Goal: Information Seeking & Learning: Learn about a topic

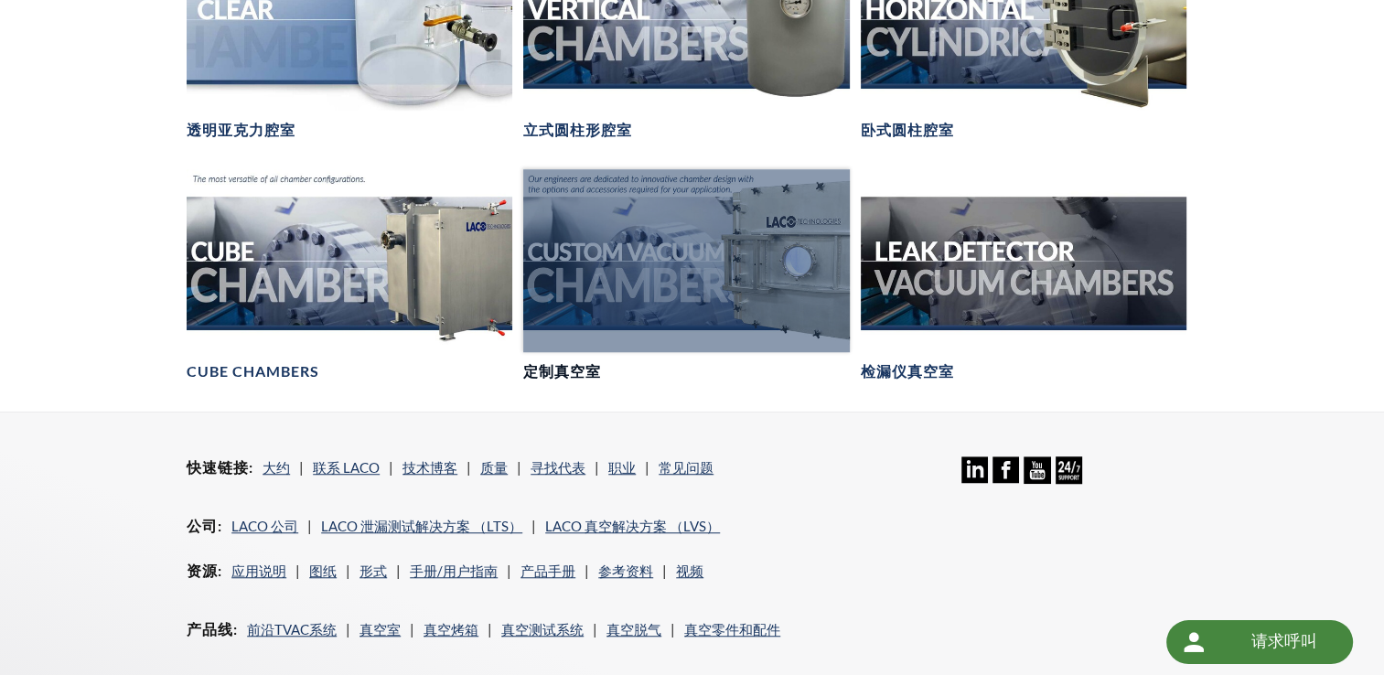
scroll to position [915, 0]
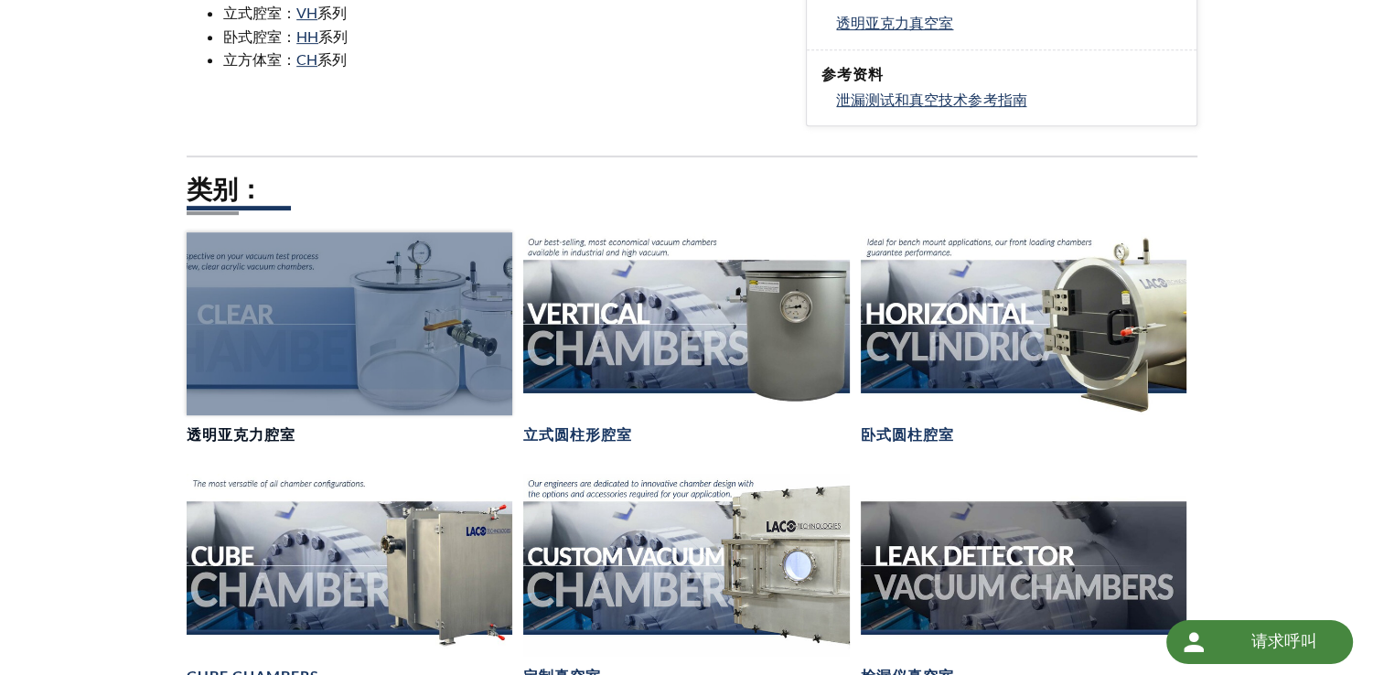
click at [329, 316] on div at bounding box center [350, 323] width 326 height 183
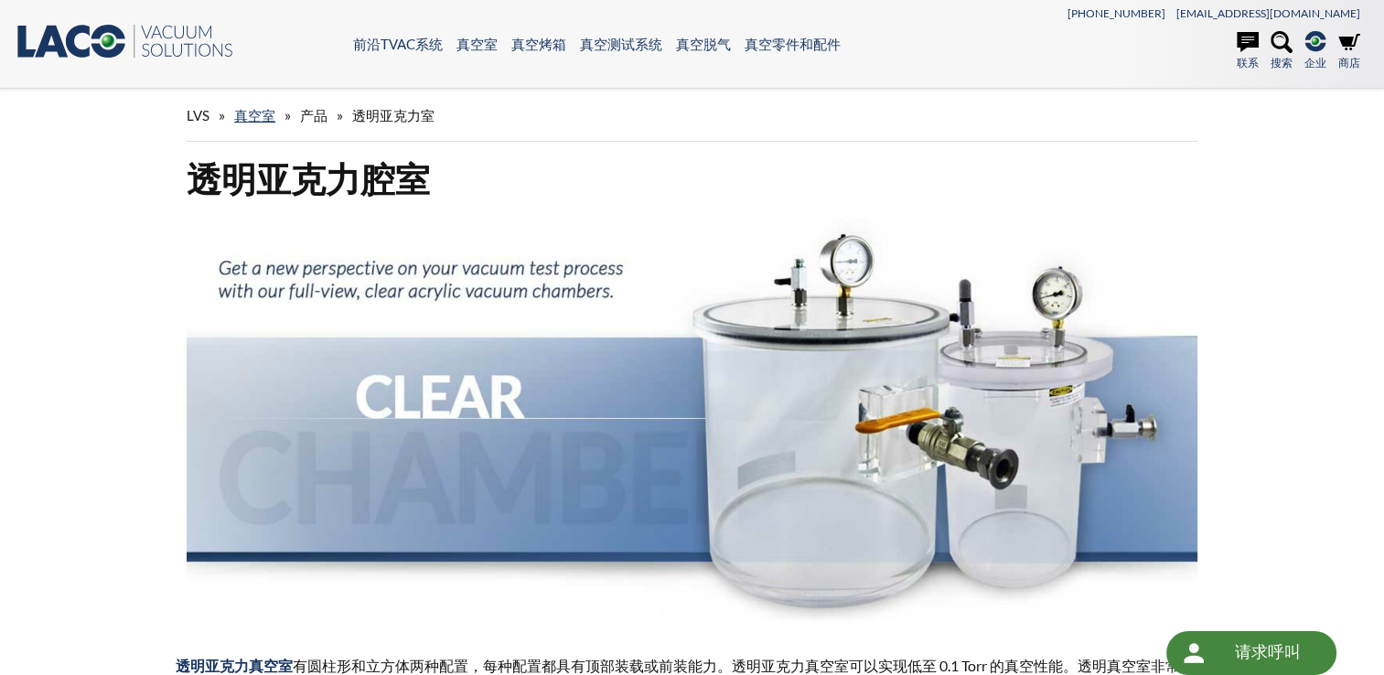
select select "语言翻译微件"
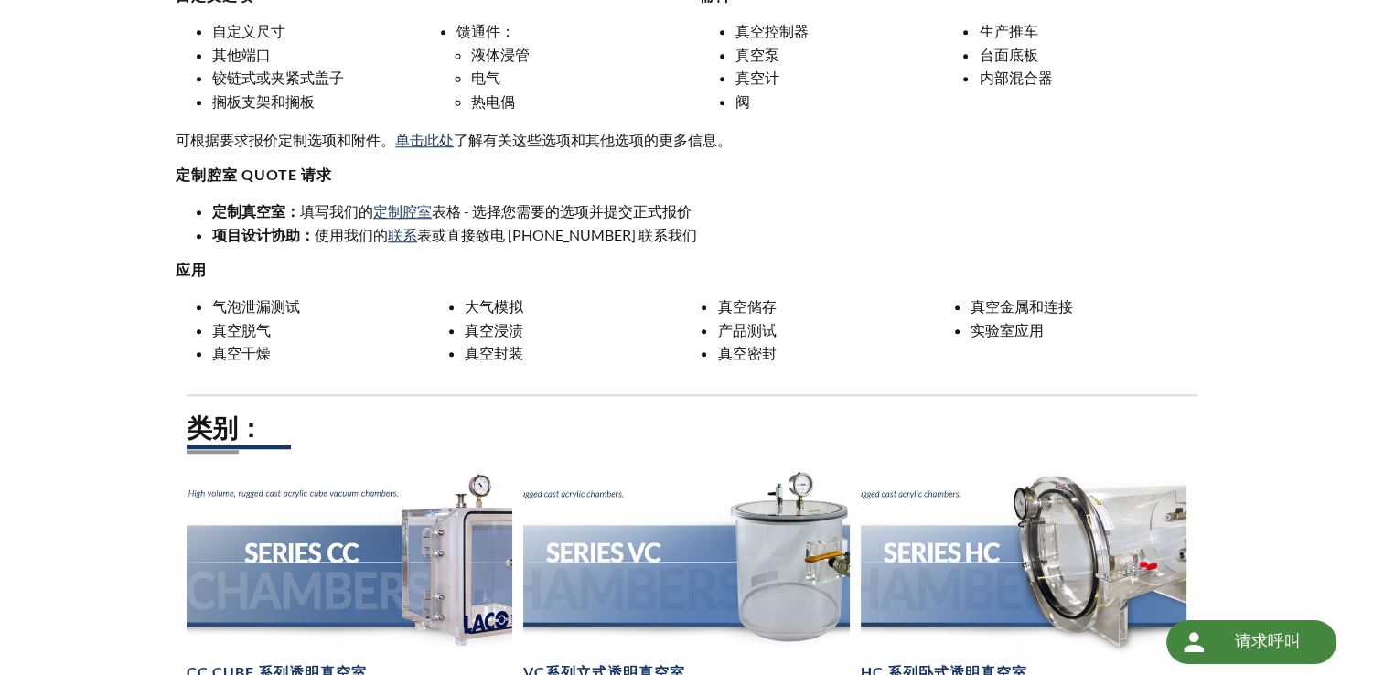
scroll to position [1829, 0]
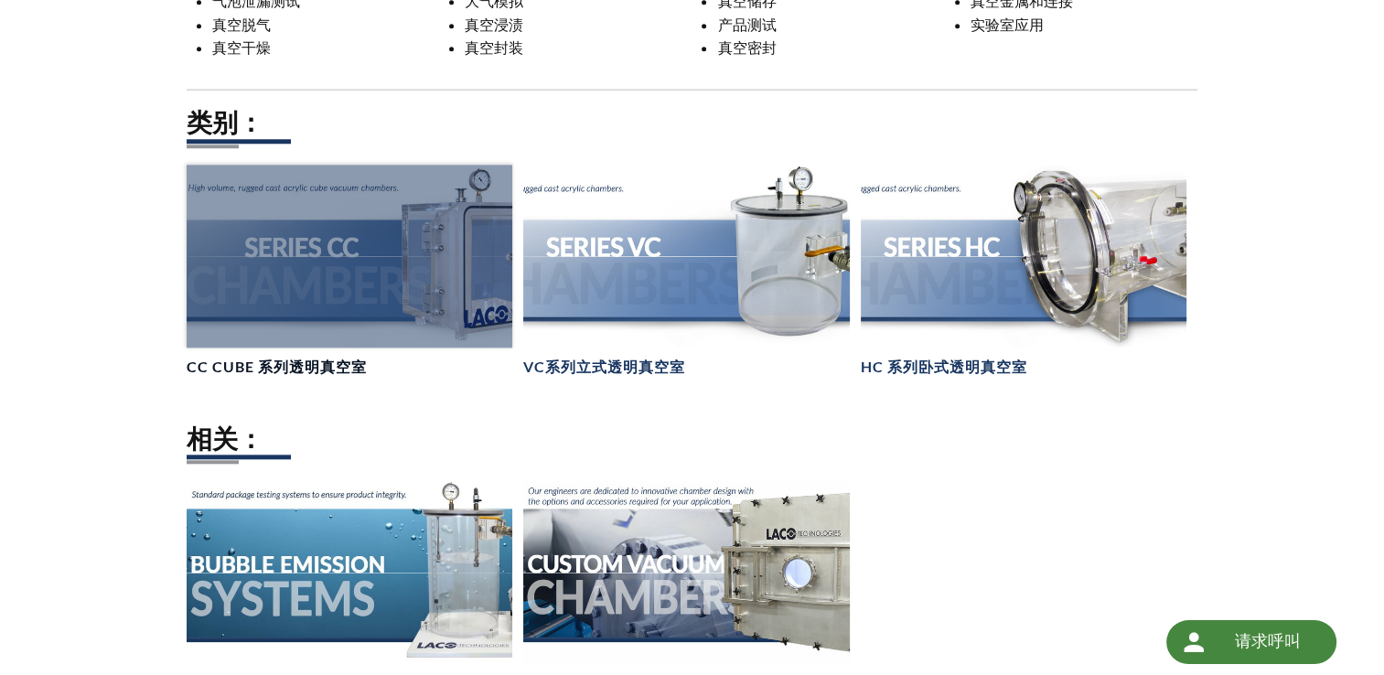
click at [453, 262] on div at bounding box center [350, 256] width 326 height 183
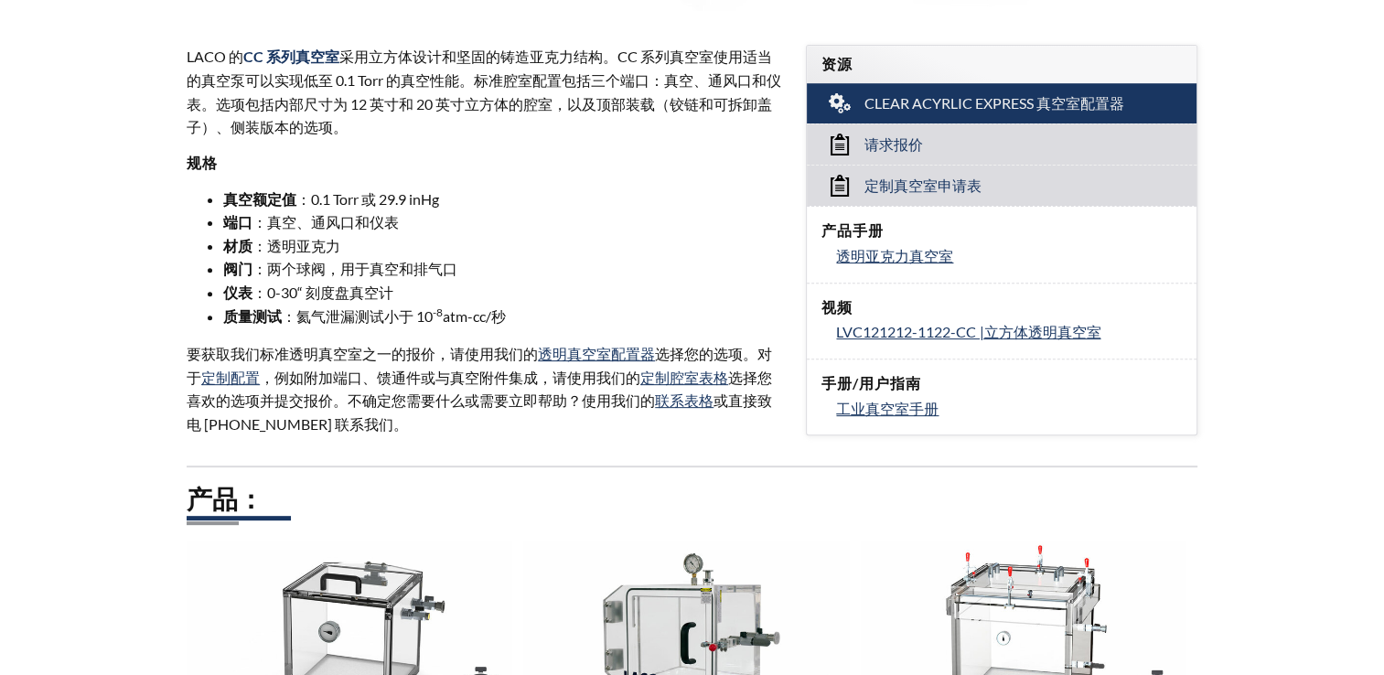
select select "语言翻译微件"
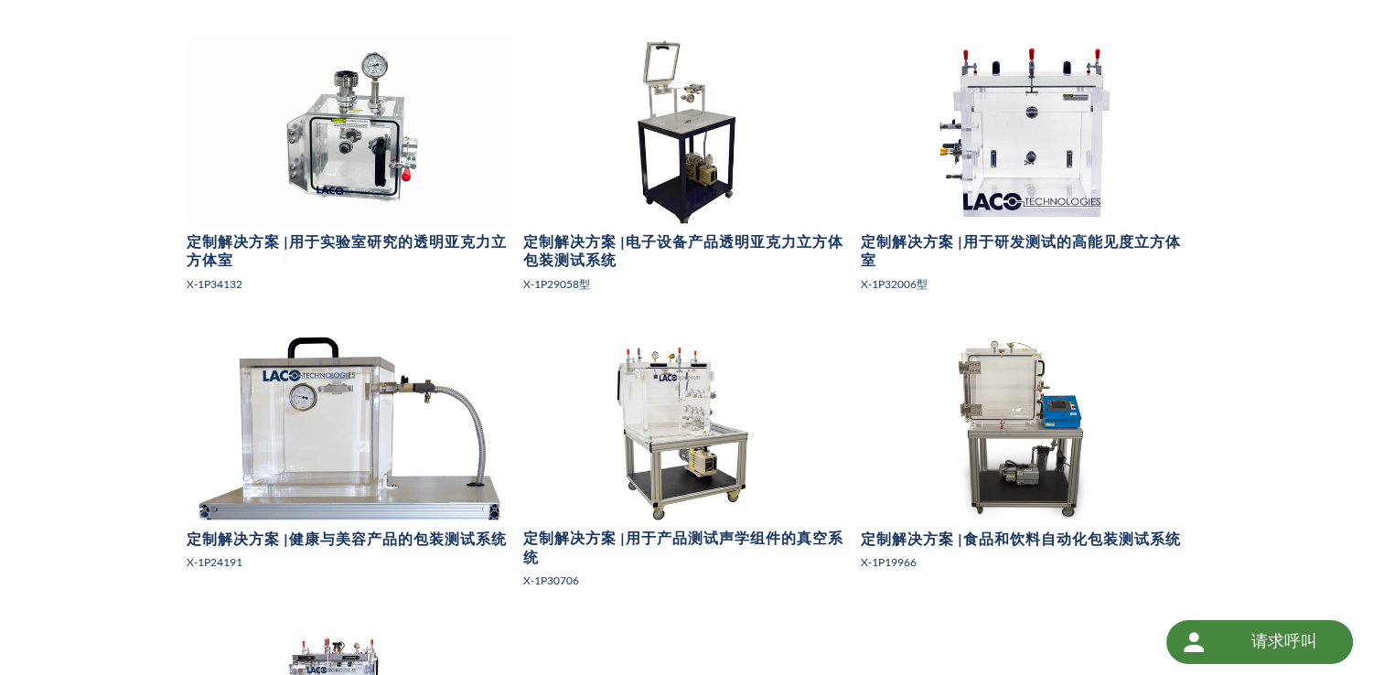
scroll to position [1524, 0]
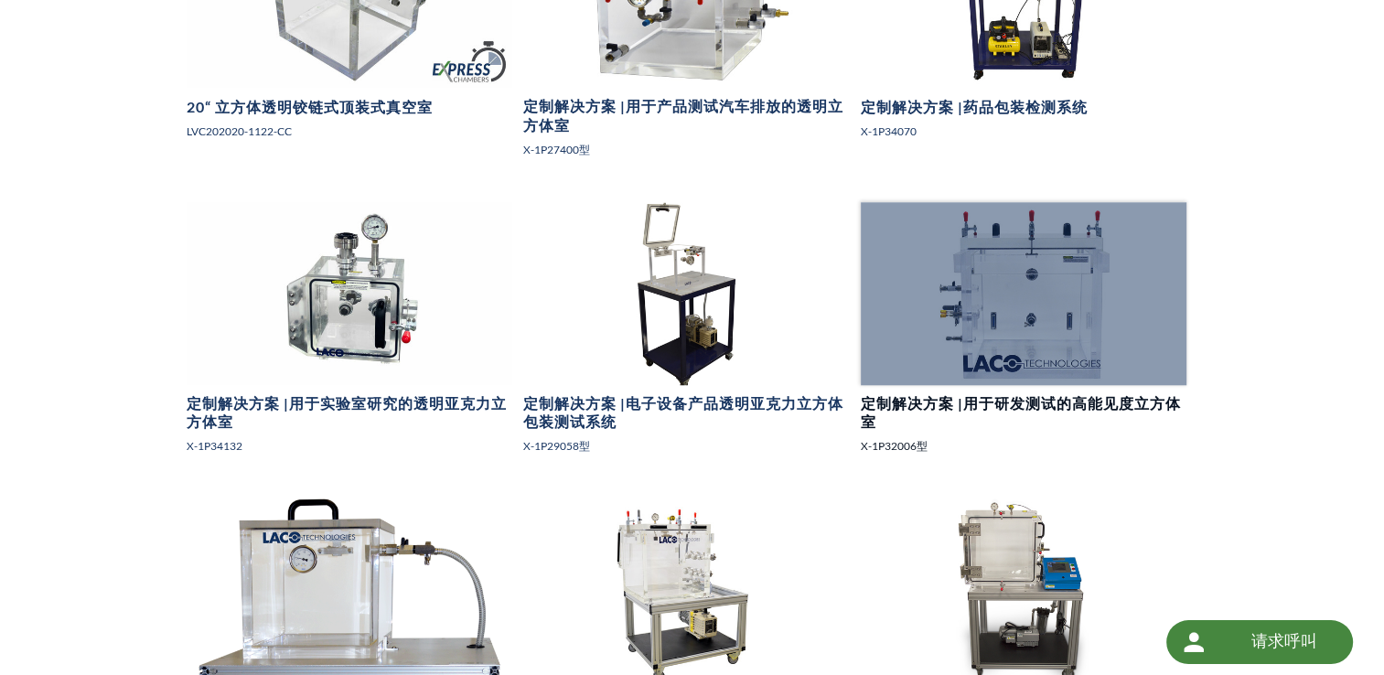
click at [1054, 320] on div at bounding box center [1024, 293] width 326 height 183
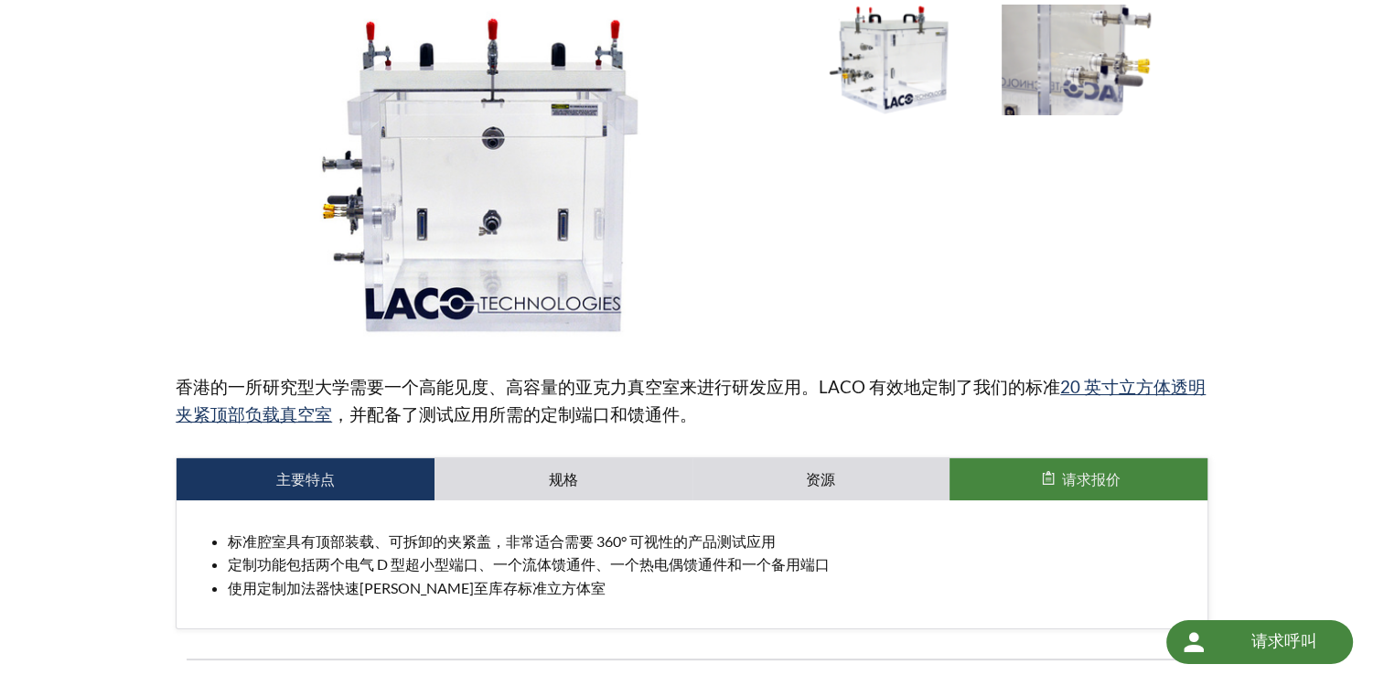
scroll to position [305, 0]
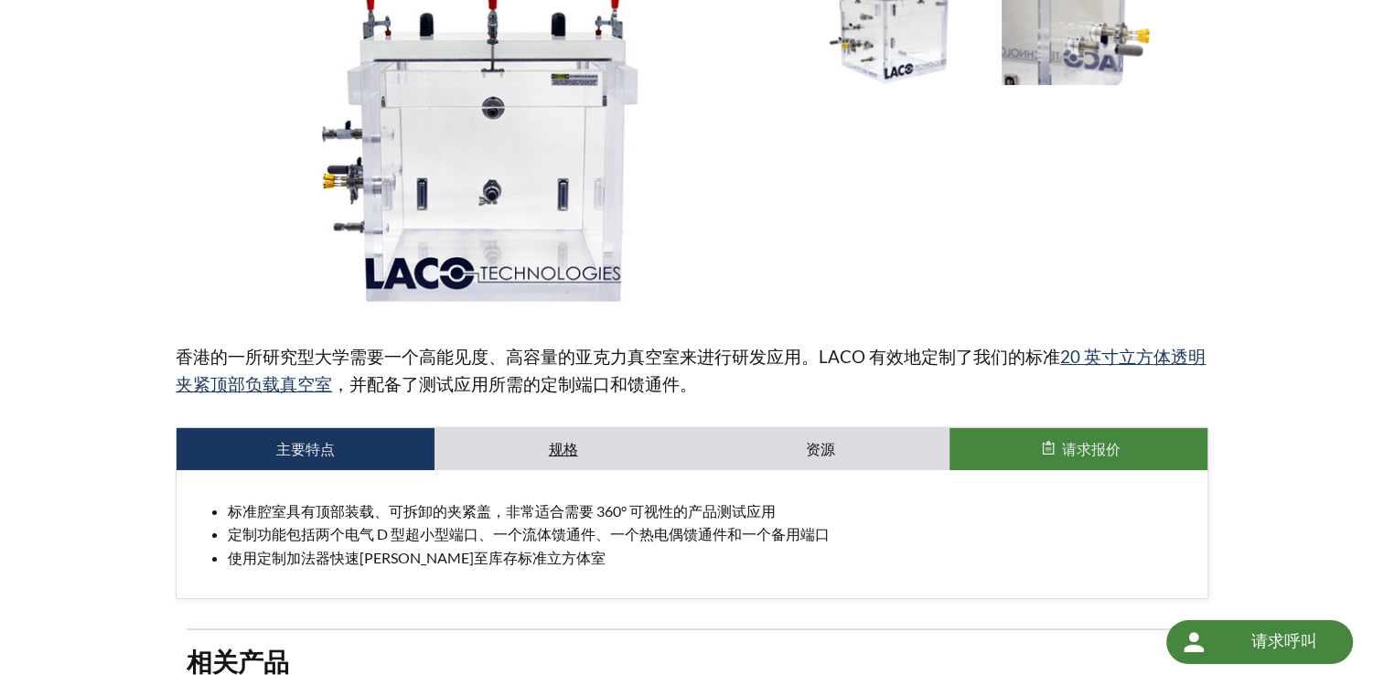
click at [563, 449] on link "规格" at bounding box center [563, 449] width 258 height 42
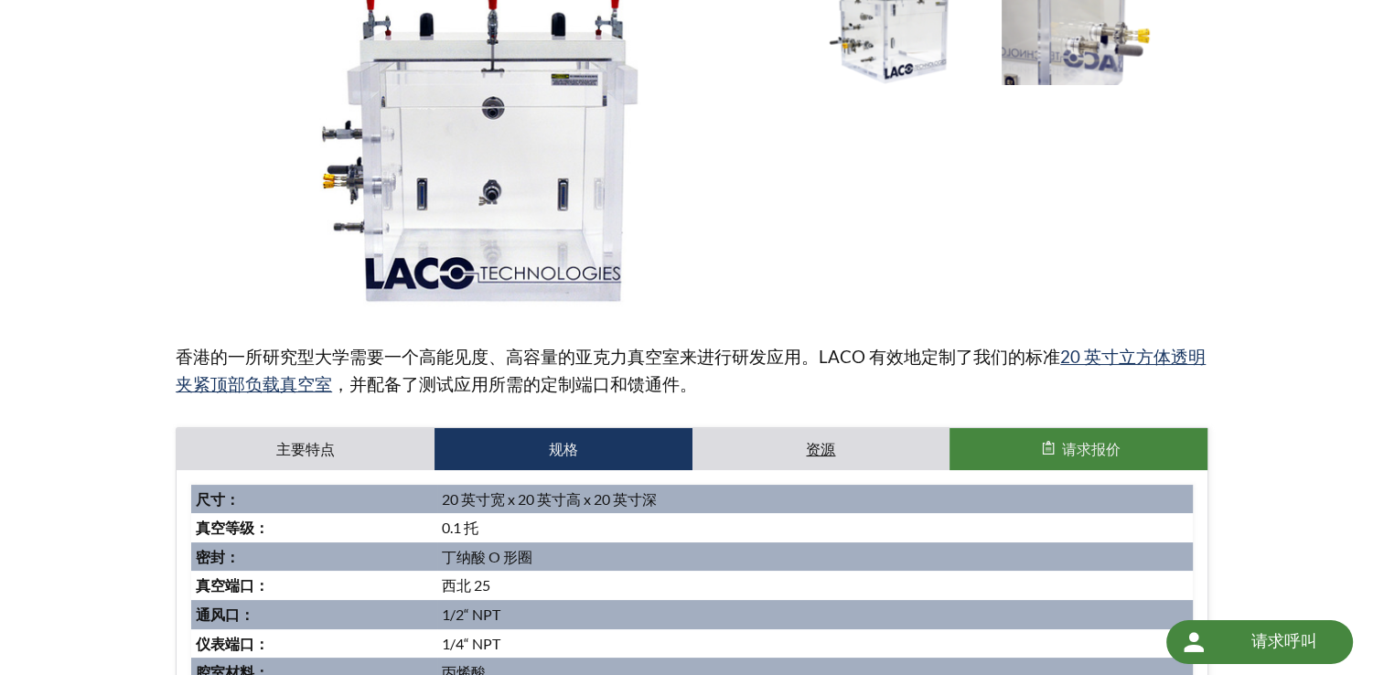
click at [839, 445] on link "资源" at bounding box center [821, 449] width 258 height 42
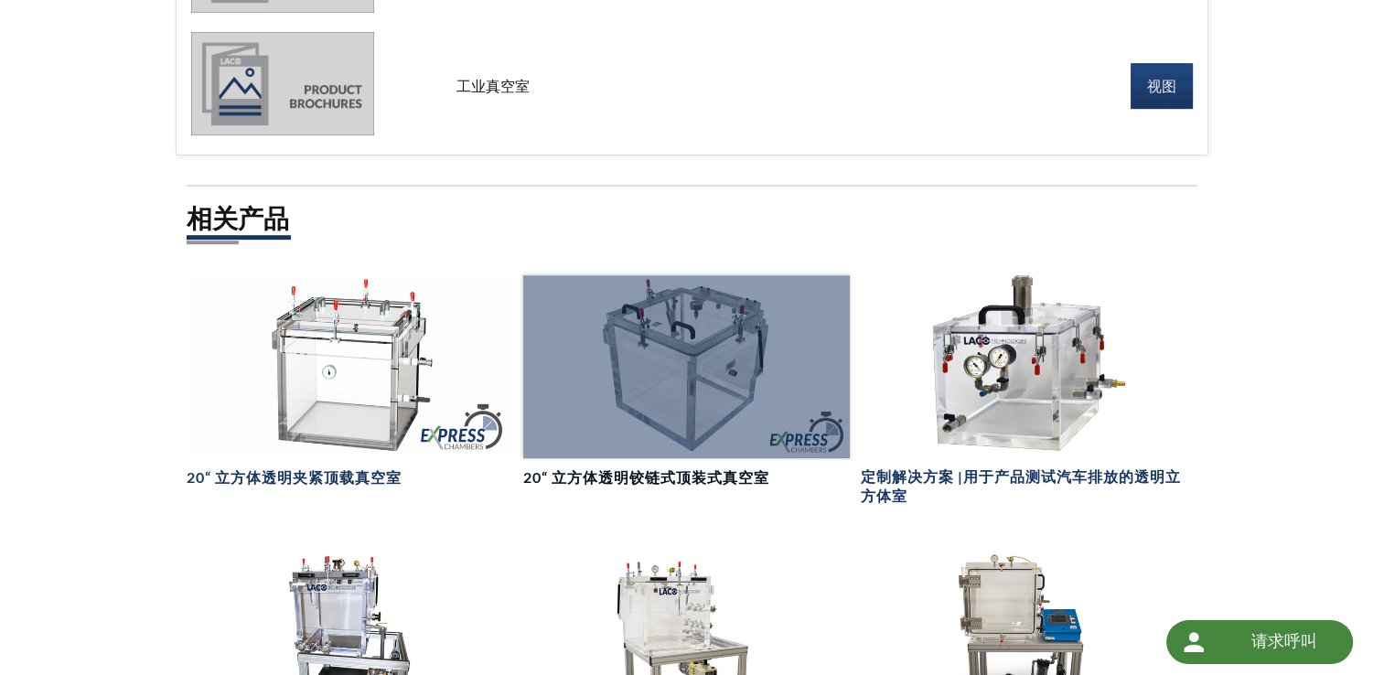
scroll to position [609, 0]
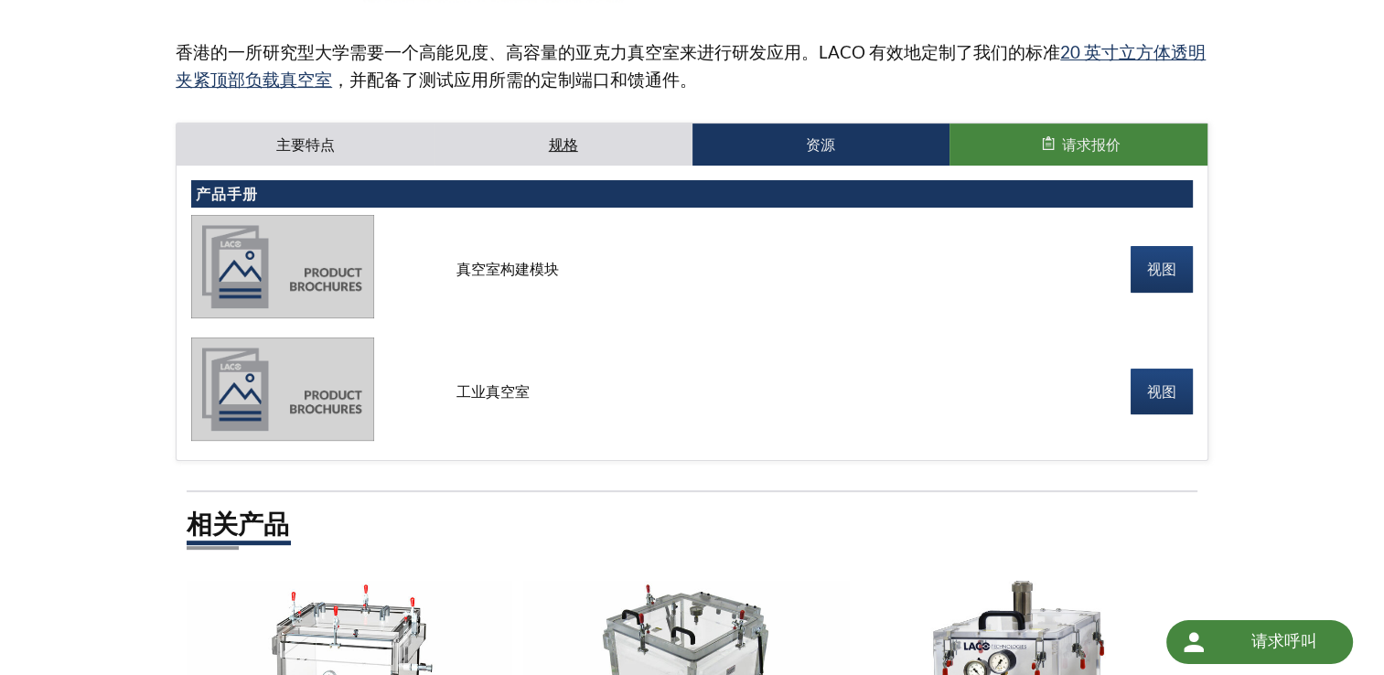
click at [605, 146] on link "规格" at bounding box center [563, 144] width 258 height 42
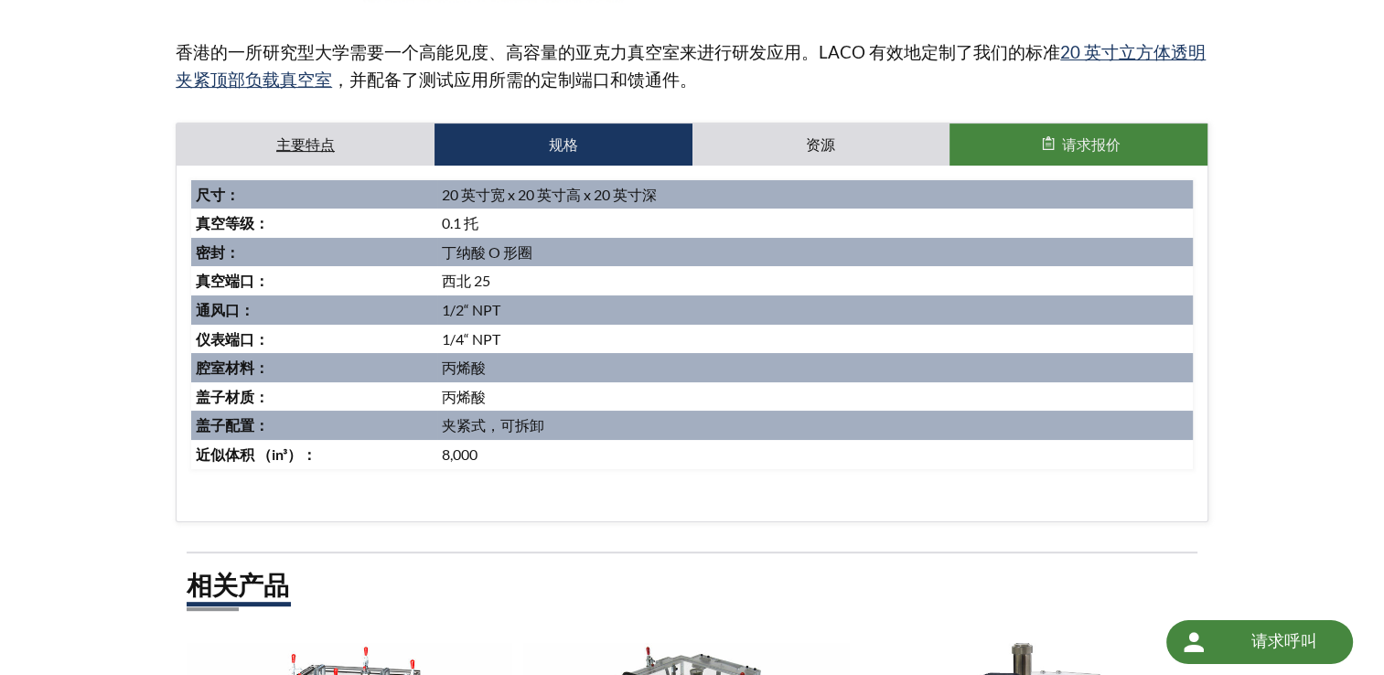
click at [281, 123] on link "主要特点" at bounding box center [305, 144] width 258 height 42
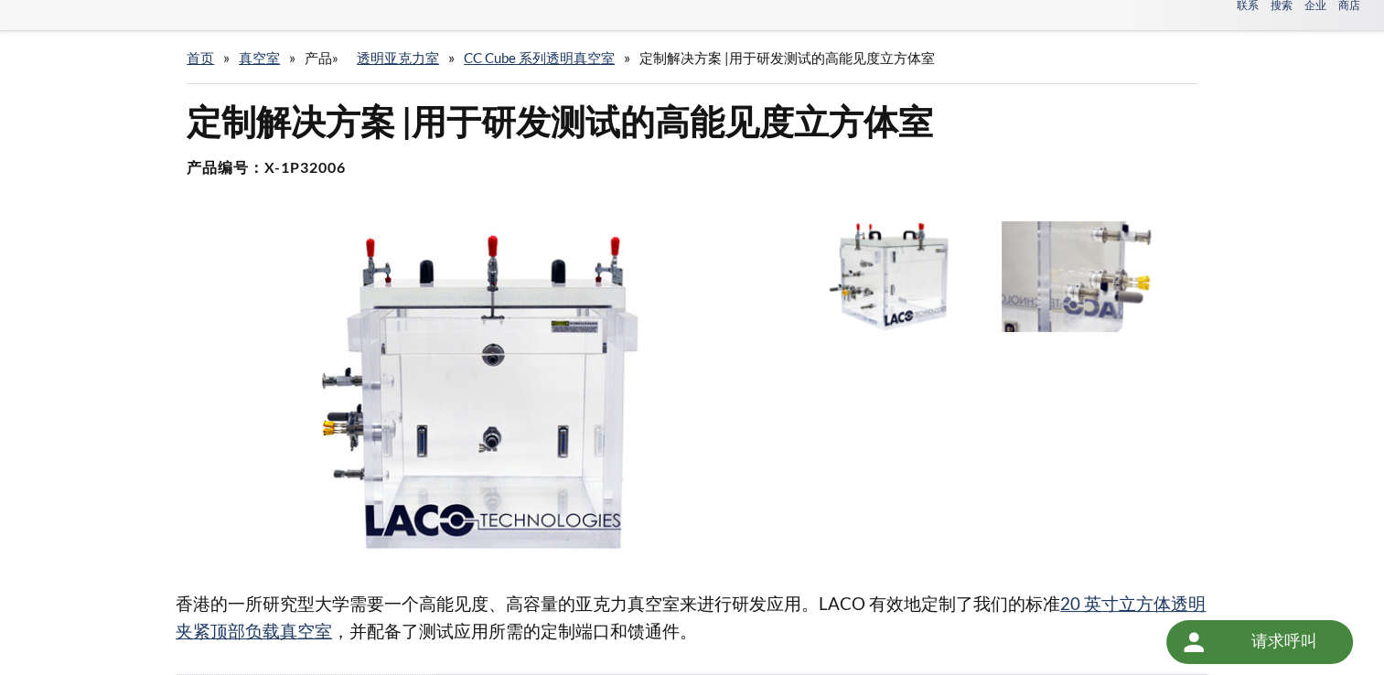
scroll to position [0, 0]
